Goal: Task Accomplishment & Management: Complete application form

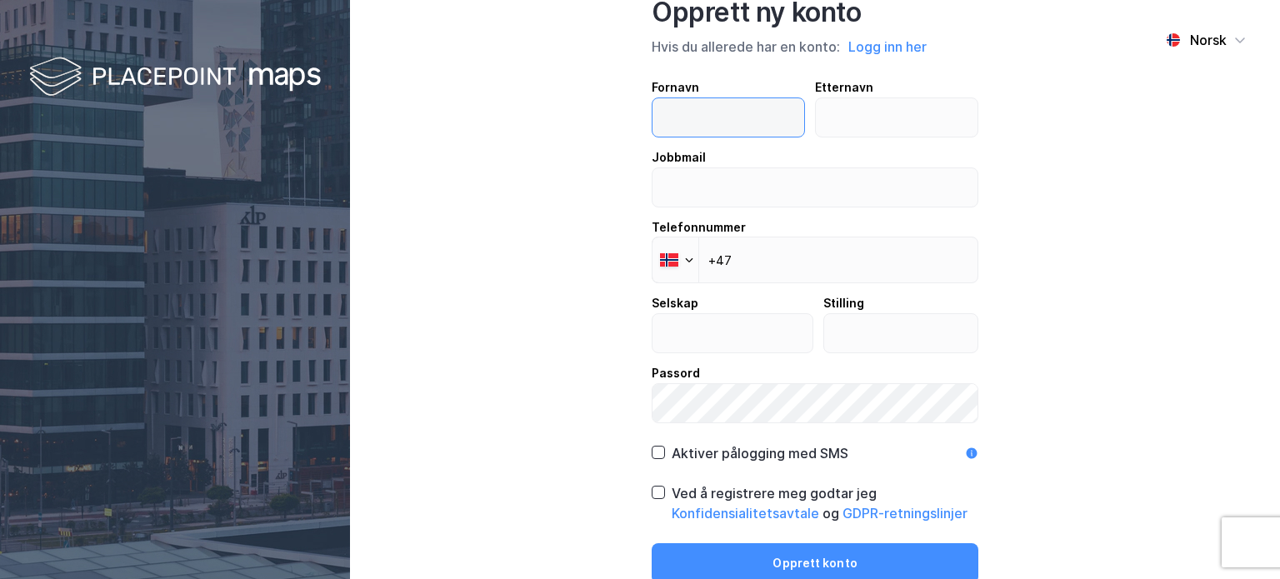
click at [707, 113] on input "text" at bounding box center [729, 117] width 152 height 38
type input "[DEMOGRAPHIC_DATA]"
type input "Malin"
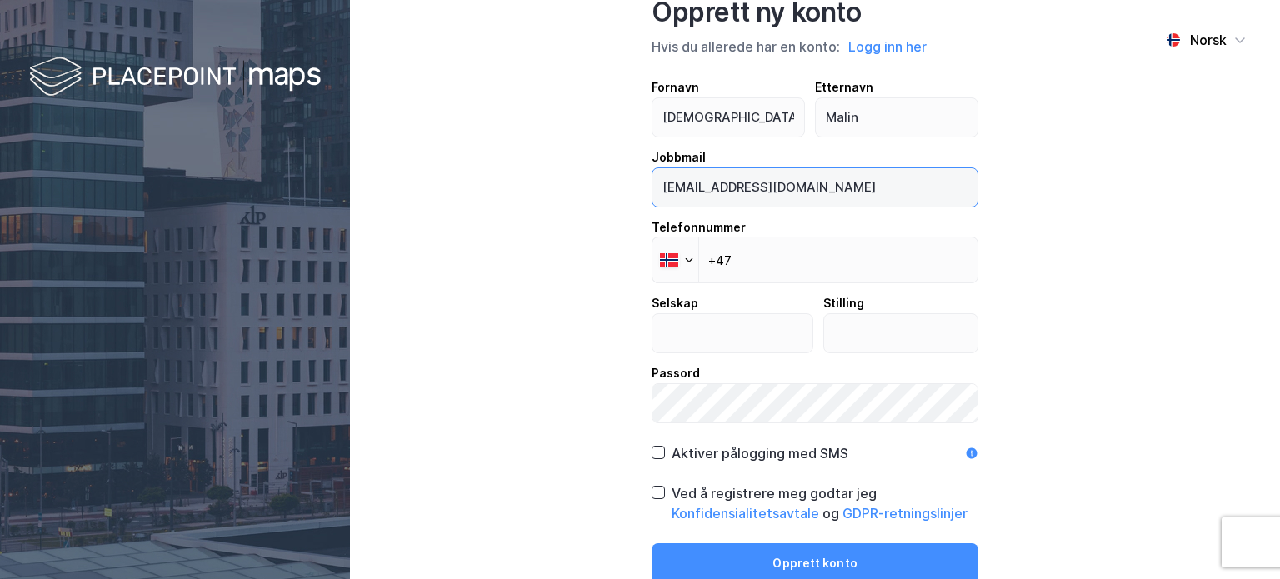
type input "[EMAIL_ADDRESS][DOMAIN_NAME]"
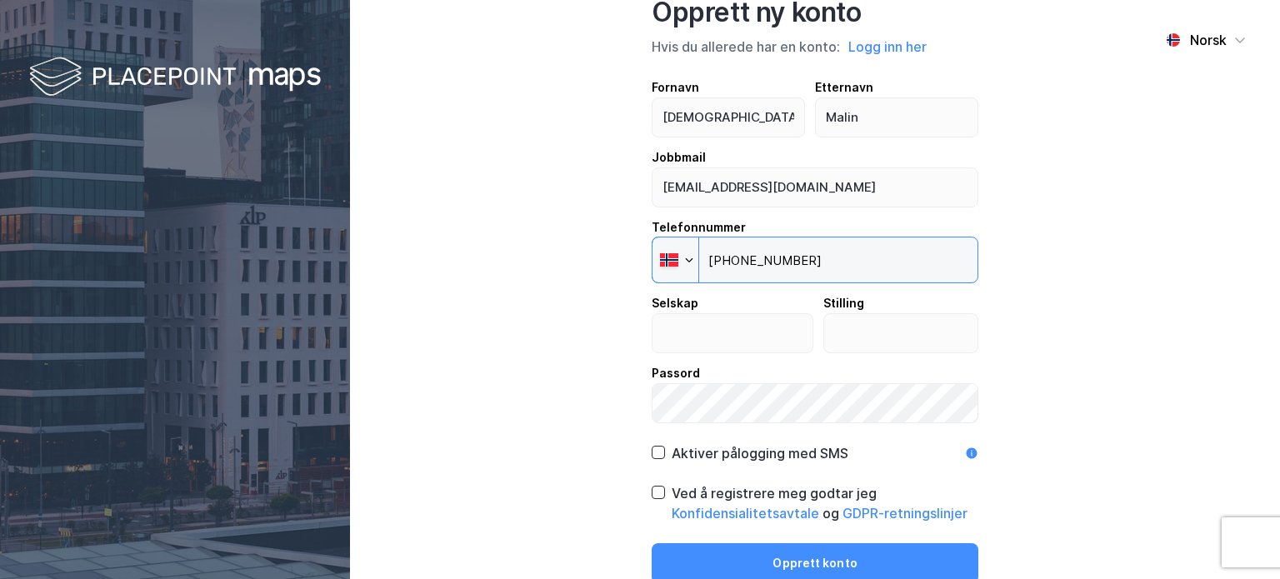
type input "[PHONE_NUMBER]"
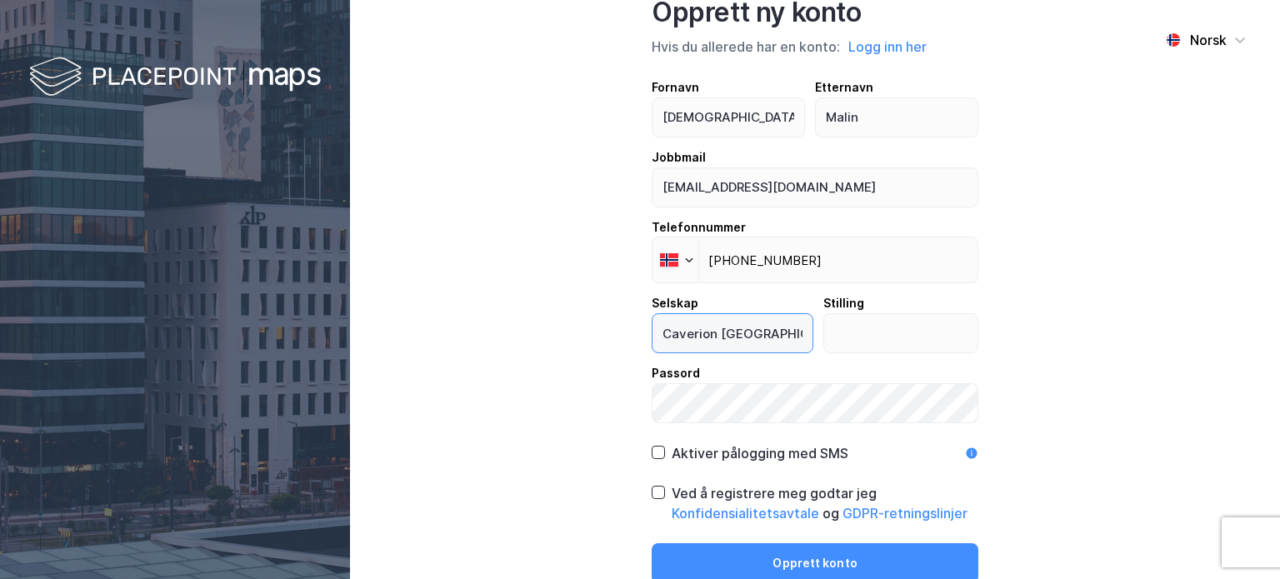
type input "Caverion [GEOGRAPHIC_DATA]"
type input "sr. salgskonsulent"
click at [653, 457] on icon at bounding box center [659, 453] width 12 height 12
click at [653, 497] on icon at bounding box center [659, 493] width 12 height 12
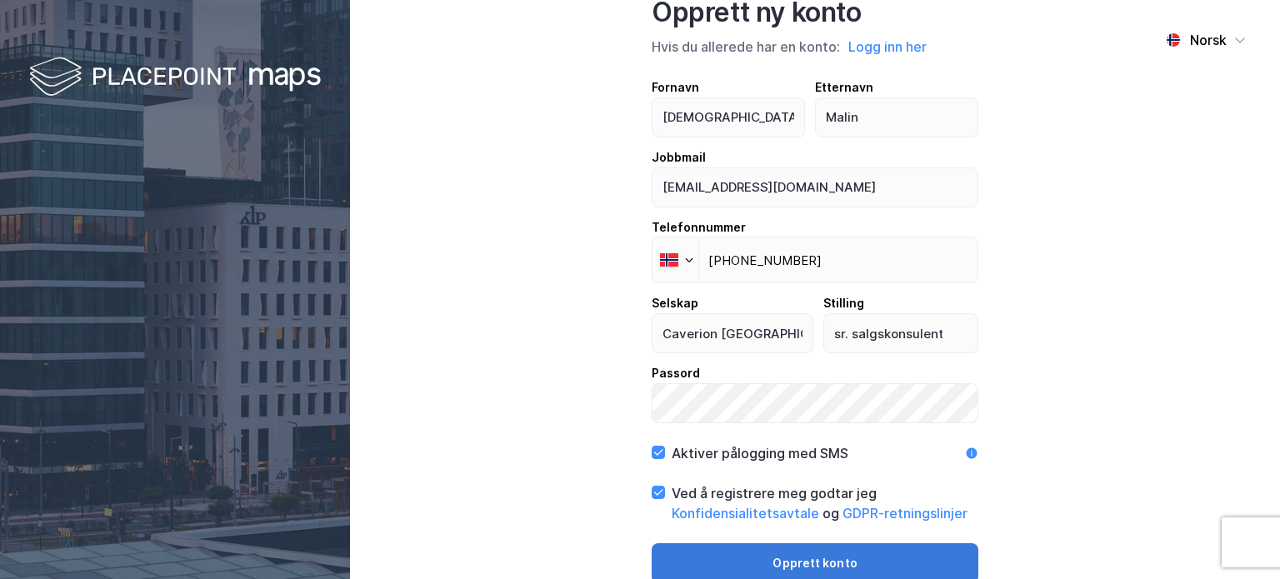
click at [782, 559] on button "Opprett konto" at bounding box center [815, 563] width 327 height 40
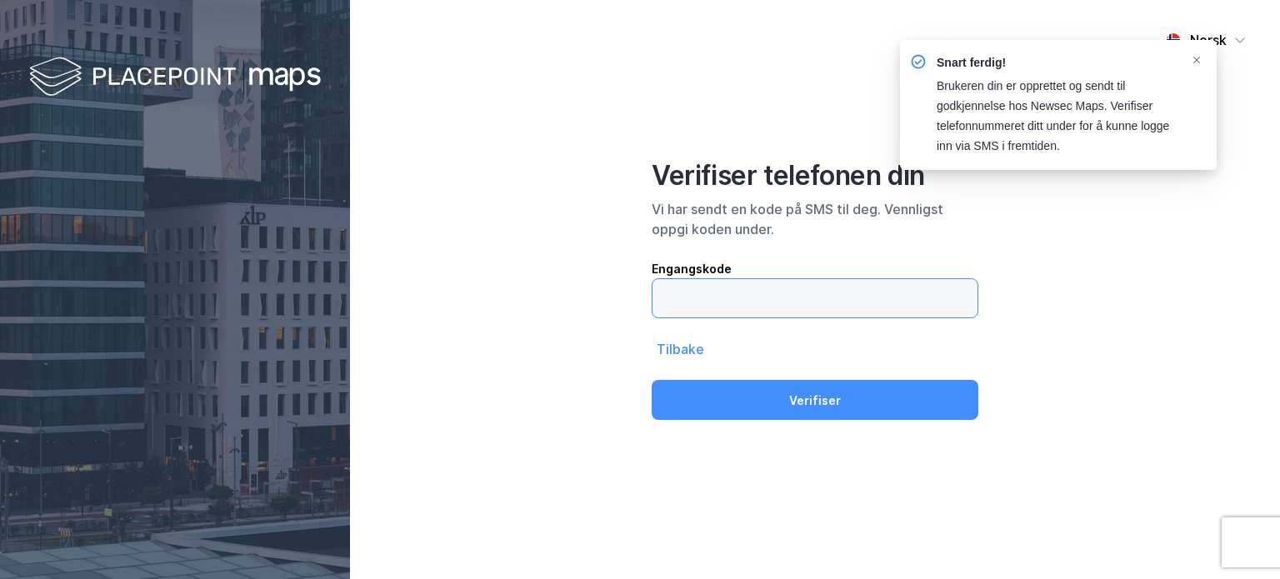
click at [834, 309] on input "text" at bounding box center [815, 298] width 325 height 38
type input "679097"
click at [652, 380] on button "Verifiser" at bounding box center [815, 400] width 327 height 40
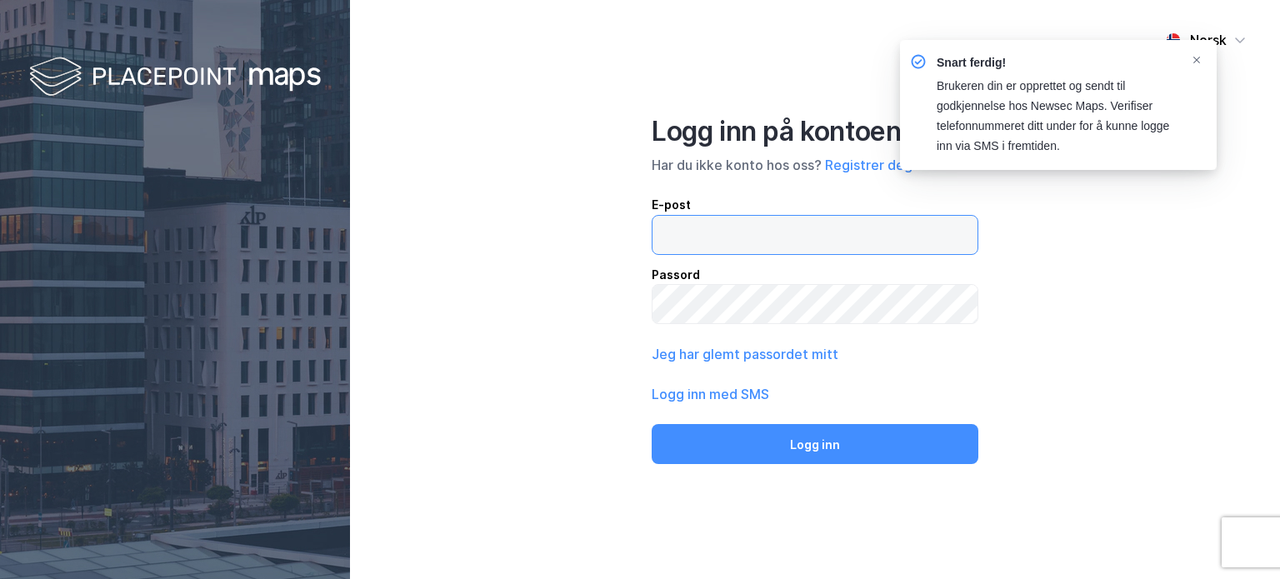
type input "[EMAIL_ADDRESS][DOMAIN_NAME]"
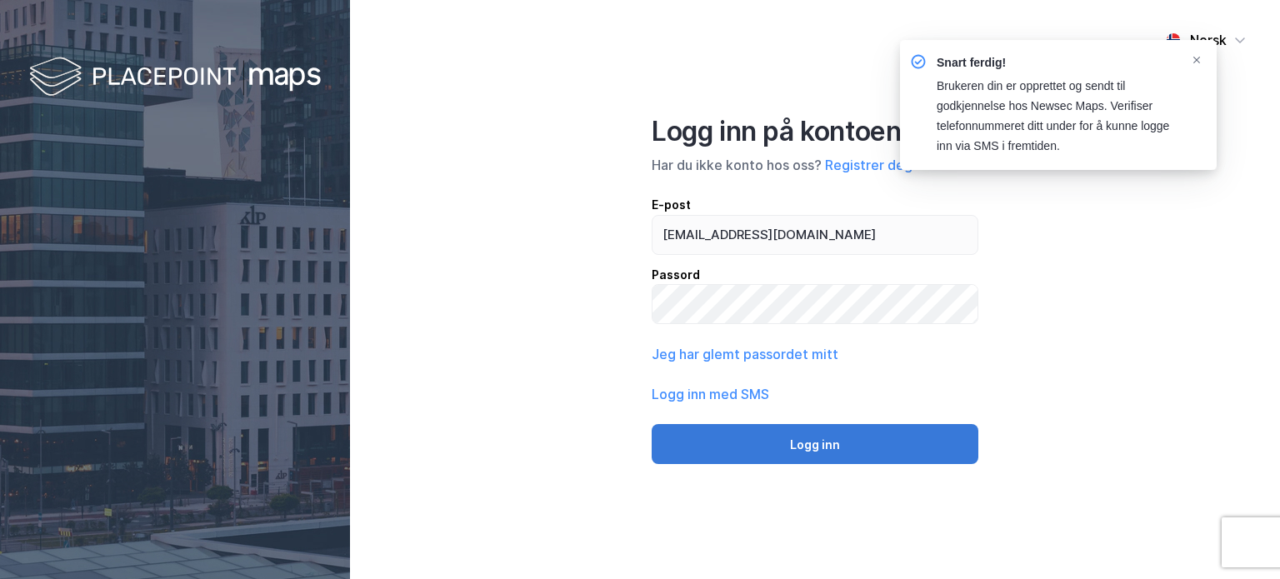
click at [819, 431] on button "Logg inn" at bounding box center [815, 444] width 327 height 40
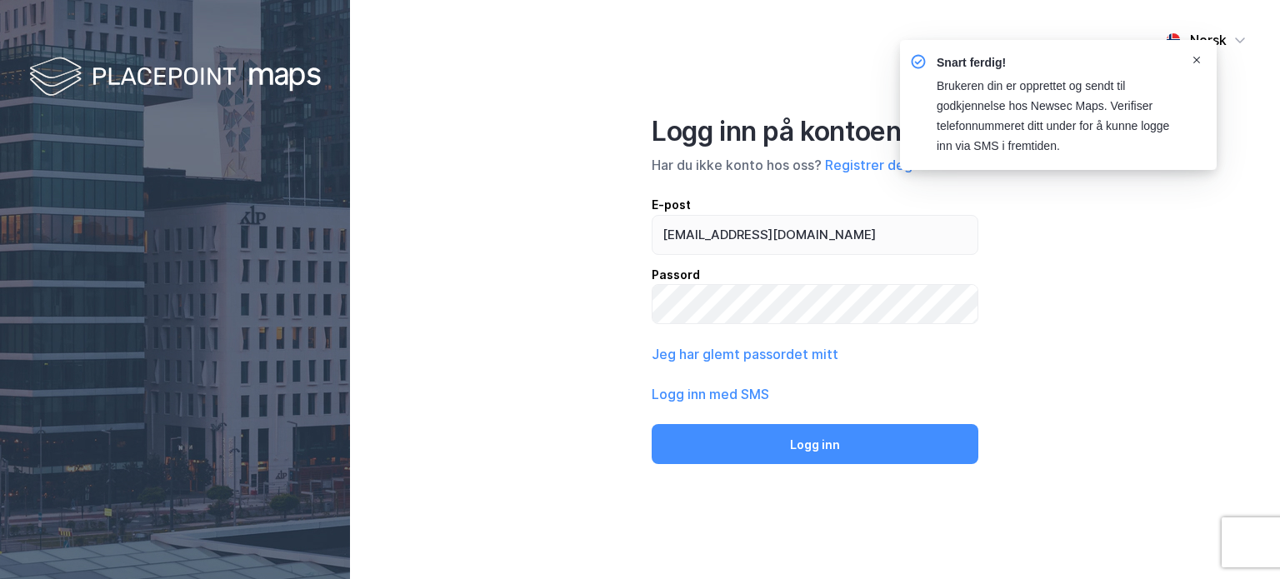
click at [1195, 60] on icon "Notifications Alt+T" at bounding box center [1197, 60] width 10 height 10
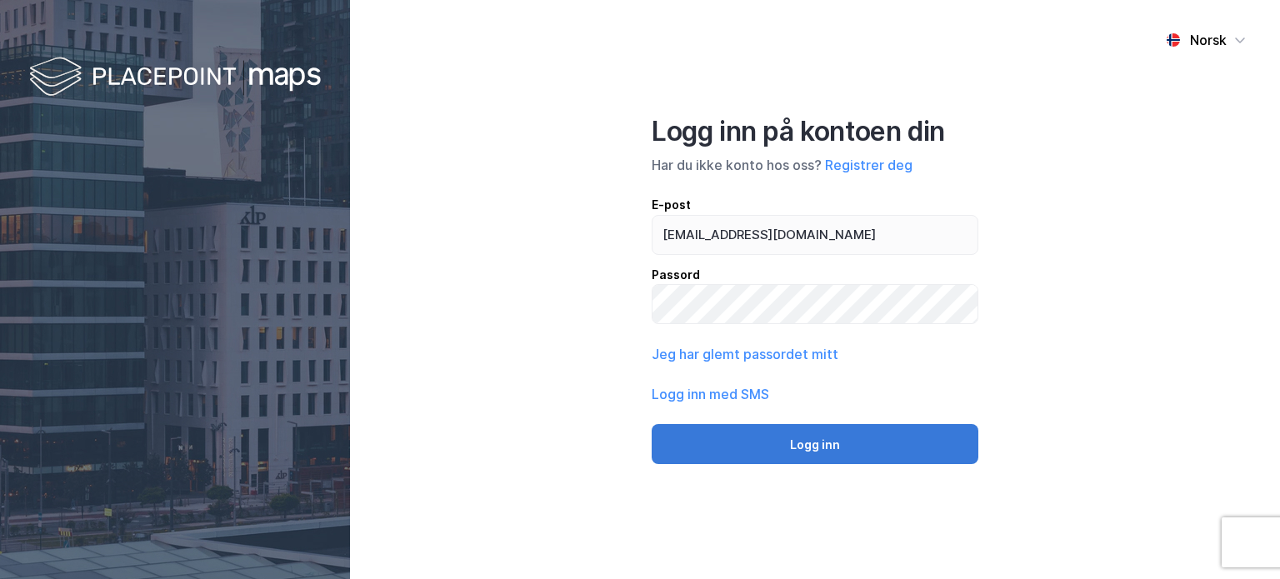
click at [822, 443] on button "Logg inn" at bounding box center [815, 444] width 327 height 40
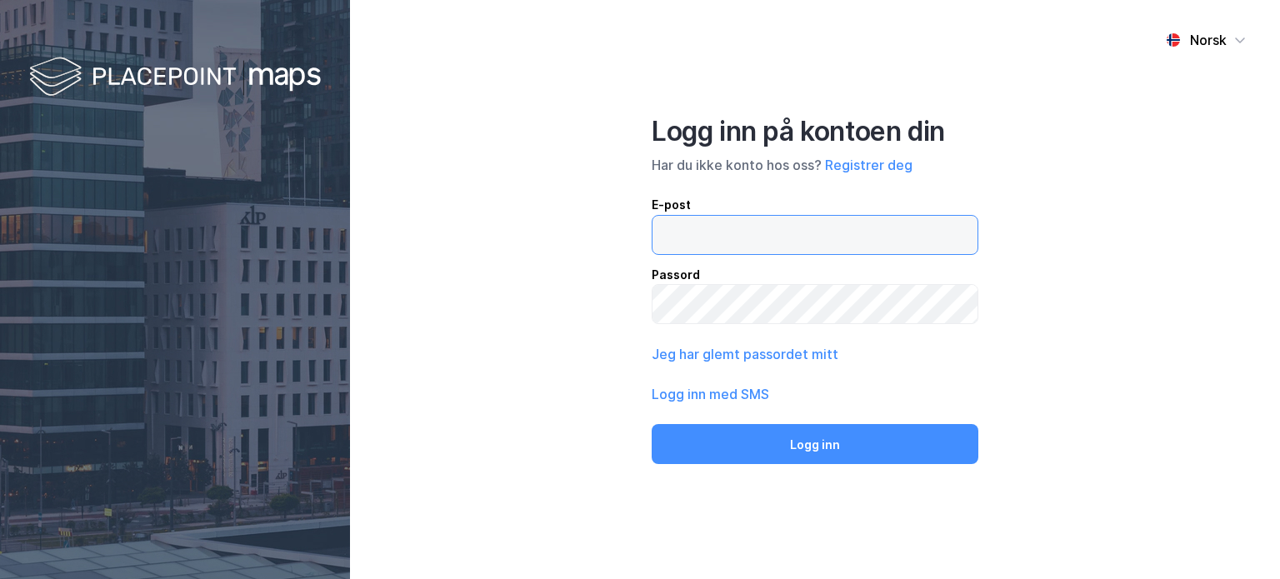
type input "[EMAIL_ADDRESS][DOMAIN_NAME]"
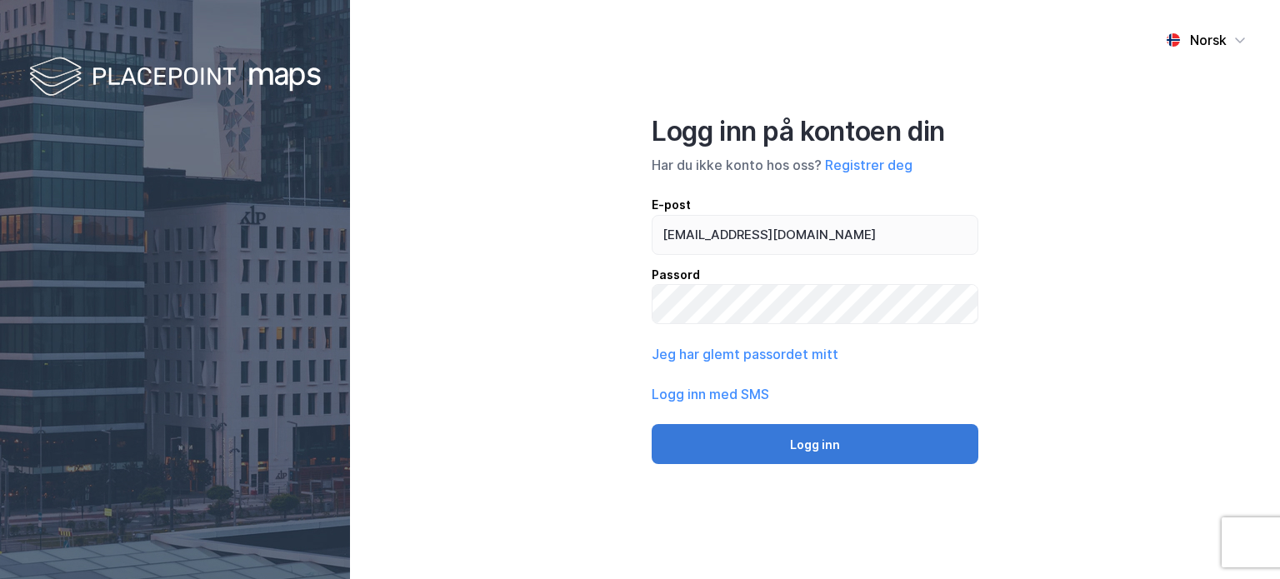
click at [819, 444] on button "Logg inn" at bounding box center [815, 444] width 327 height 40
click at [844, 433] on button "Logg inn" at bounding box center [815, 444] width 327 height 40
